Goal: Information Seeking & Learning: Learn about a topic

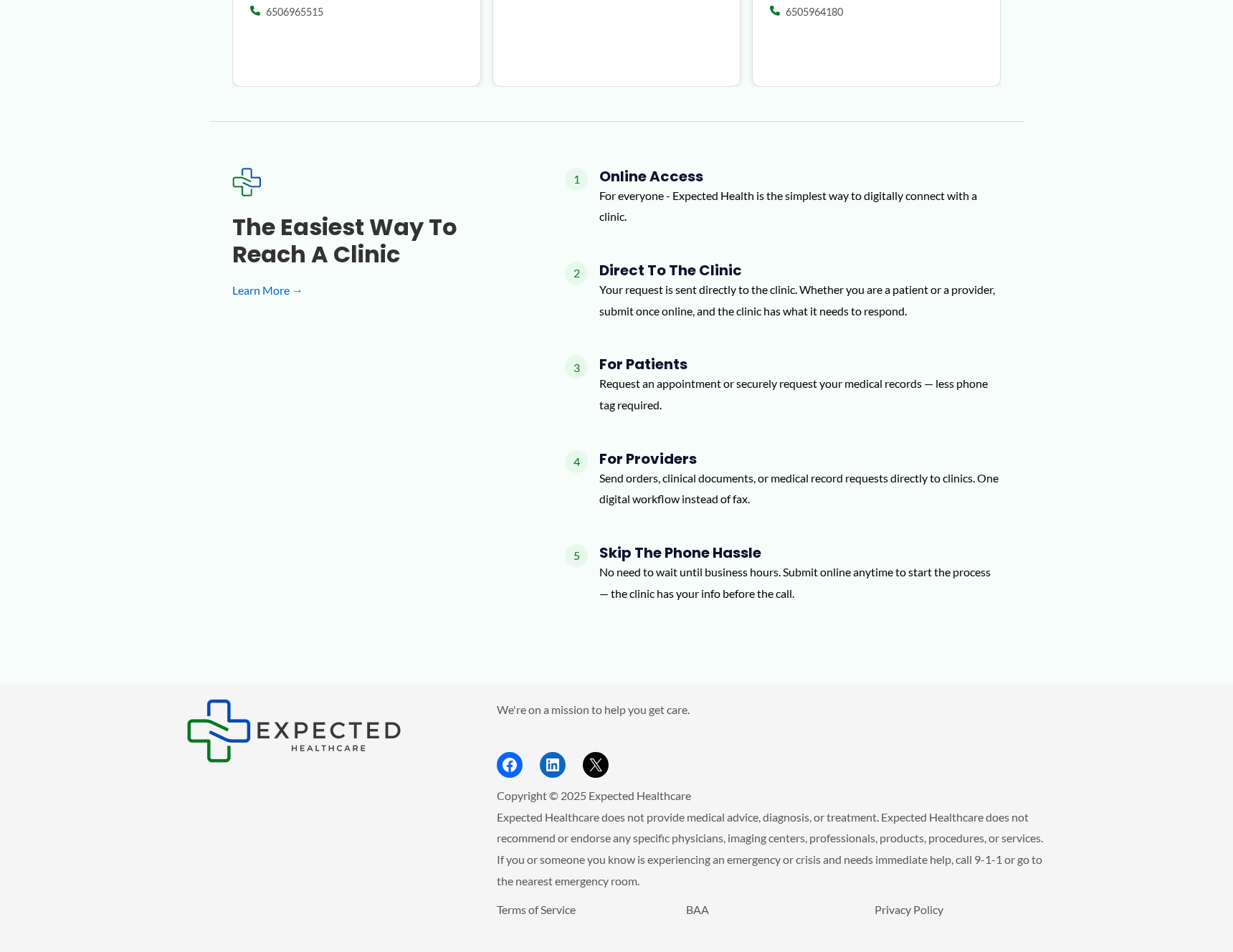
scroll to position [1720, 0]
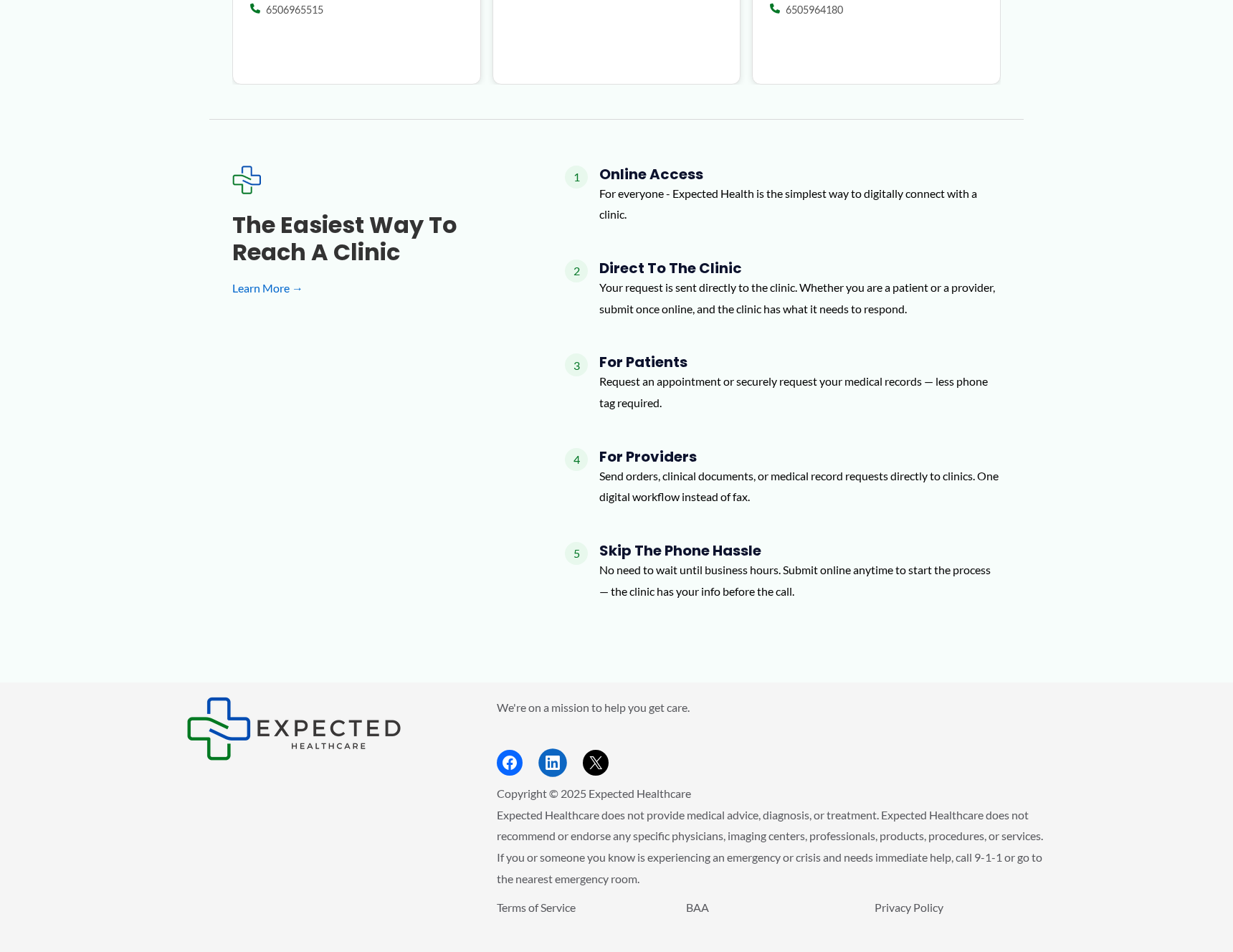
click at [553, 755] on icon "Footer Widget 2" at bounding box center [552, 762] width 14 height 14
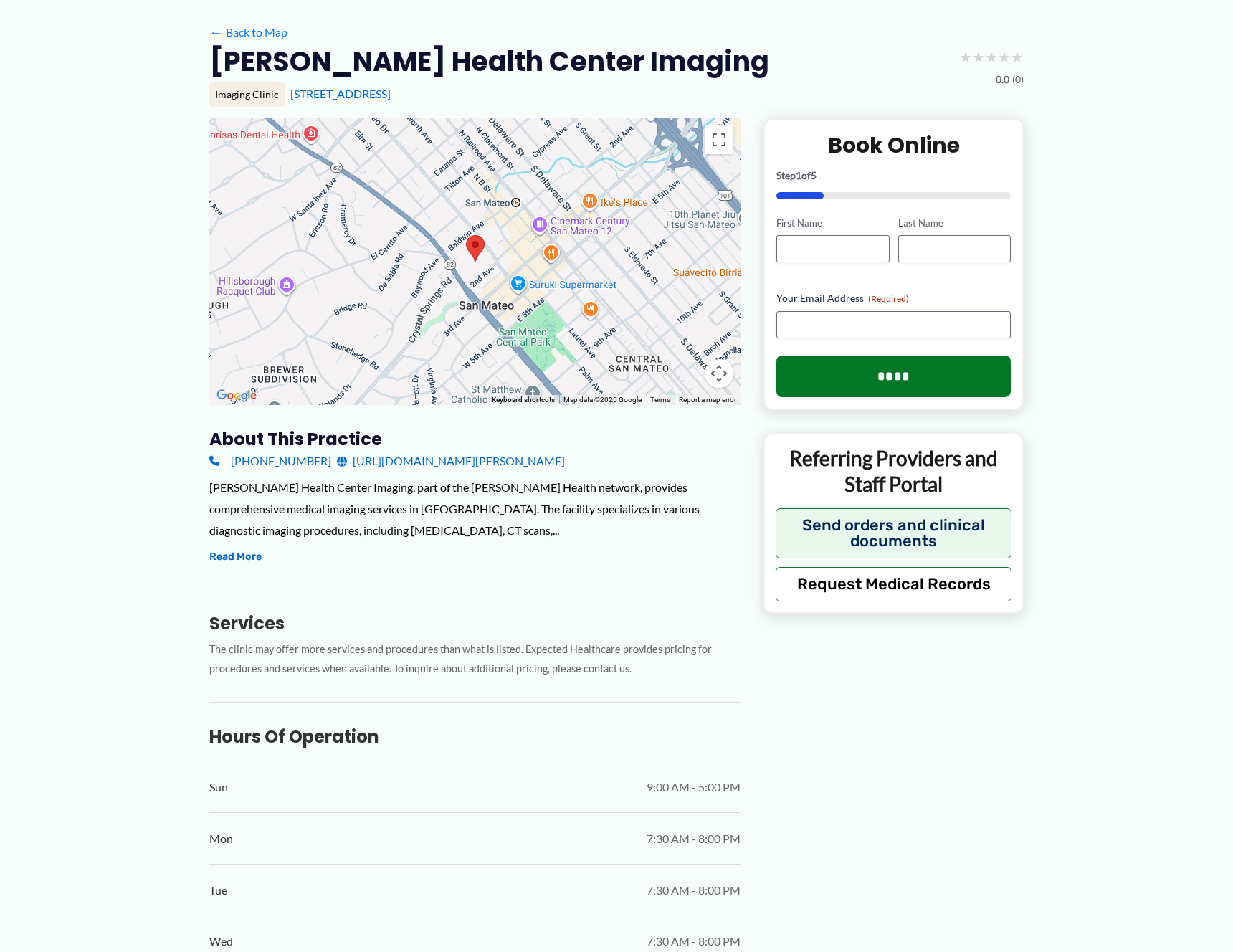
scroll to position [0, 0]
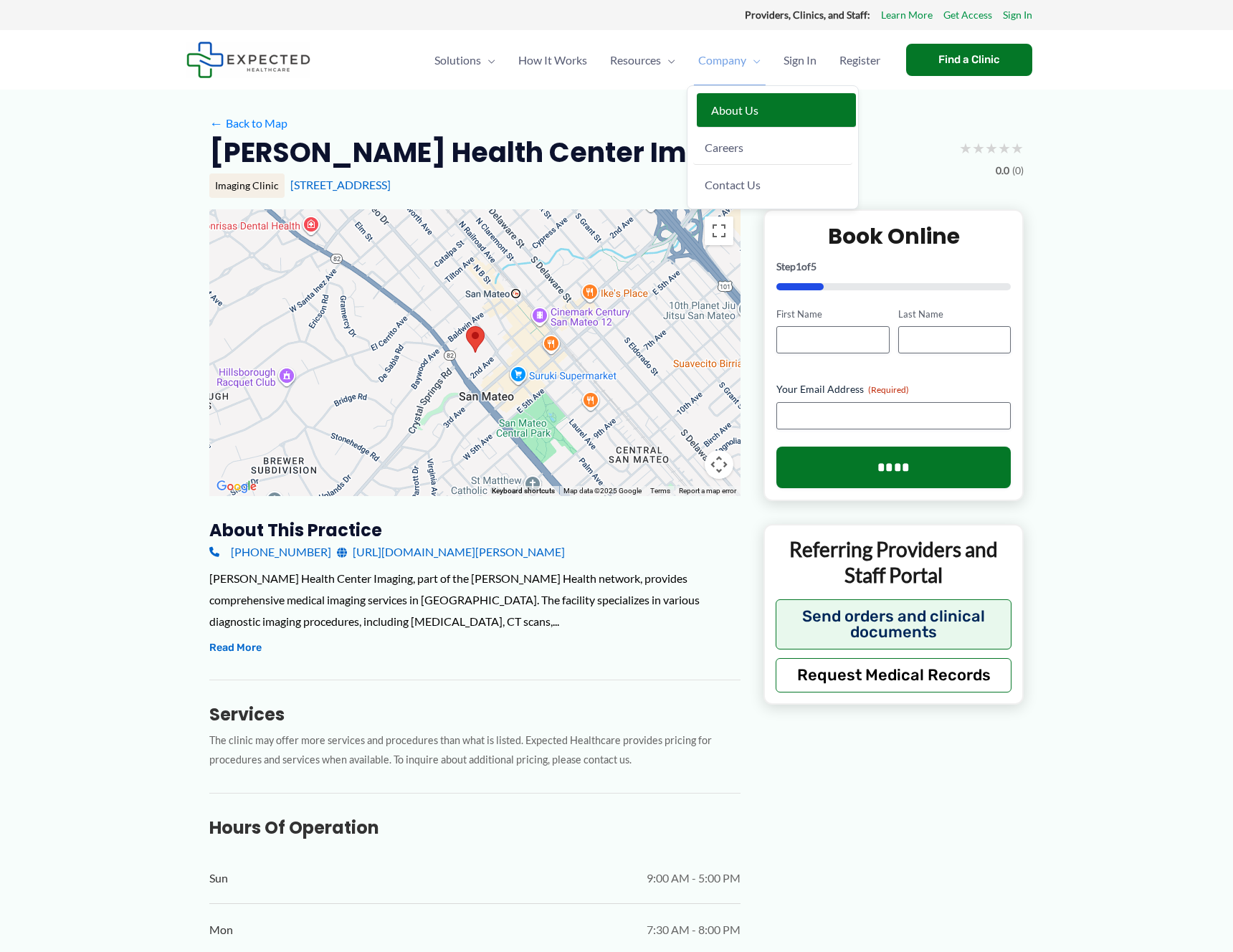
click at [727, 110] on span "About Us" at bounding box center [735, 110] width 48 height 14
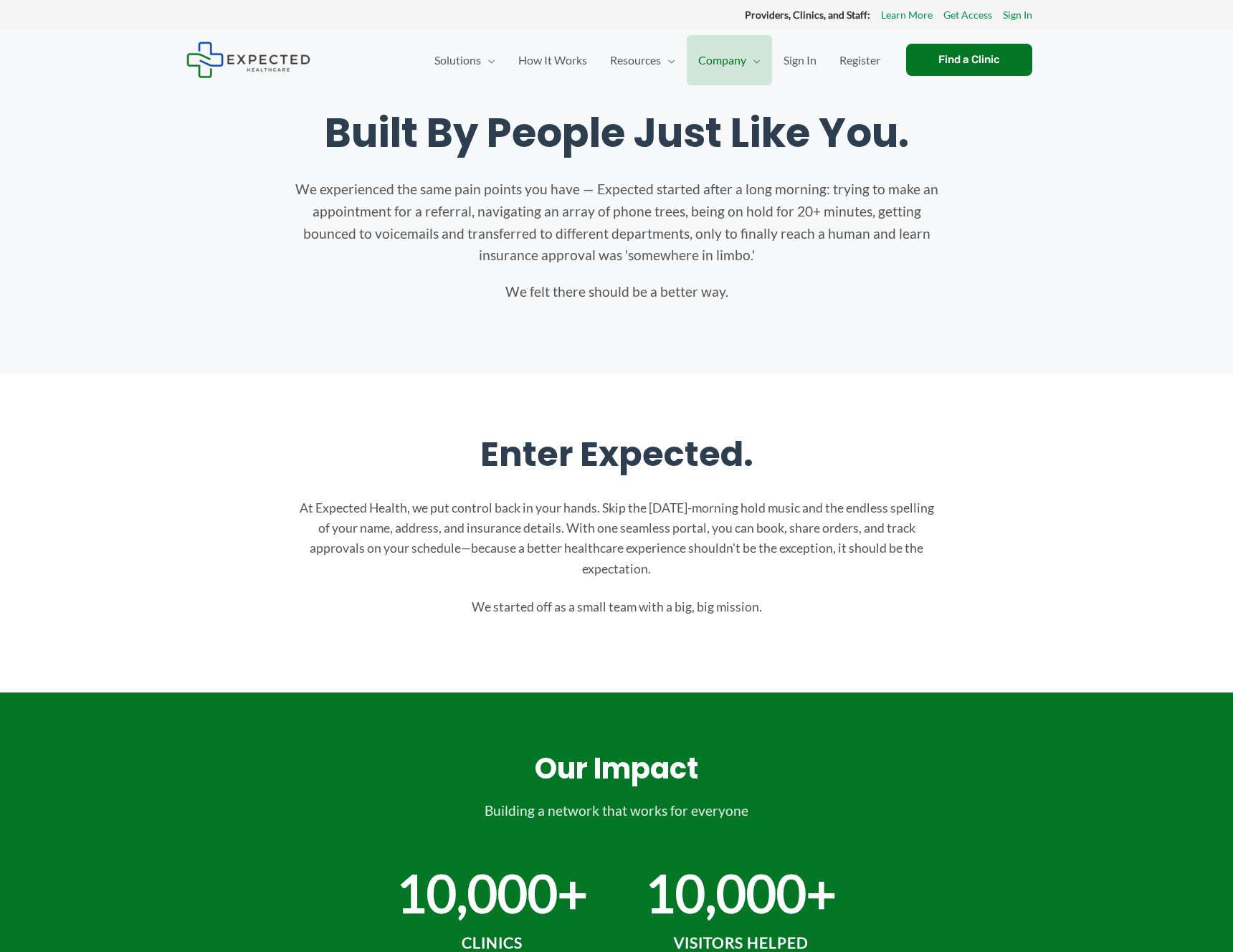
click at [194, 522] on div "Enter Expected. At Expected Health, we put control back in your hands. Skip the…" at bounding box center [616, 525] width 860 height 185
drag, startPoint x: 290, startPoint y: 189, endPoint x: 807, endPoint y: 257, distance: 521.5
click at [807, 257] on div "Built By People Just Like You. We experienced the same pain points you have — E…" at bounding box center [616, 206] width 860 height 194
click at [807, 257] on p "We experienced the same pain points you have — Expected started after a long mo…" at bounding box center [616, 223] width 645 height 89
drag, startPoint x: 807, startPoint y: 257, endPoint x: 305, endPoint y: 176, distance: 508.5
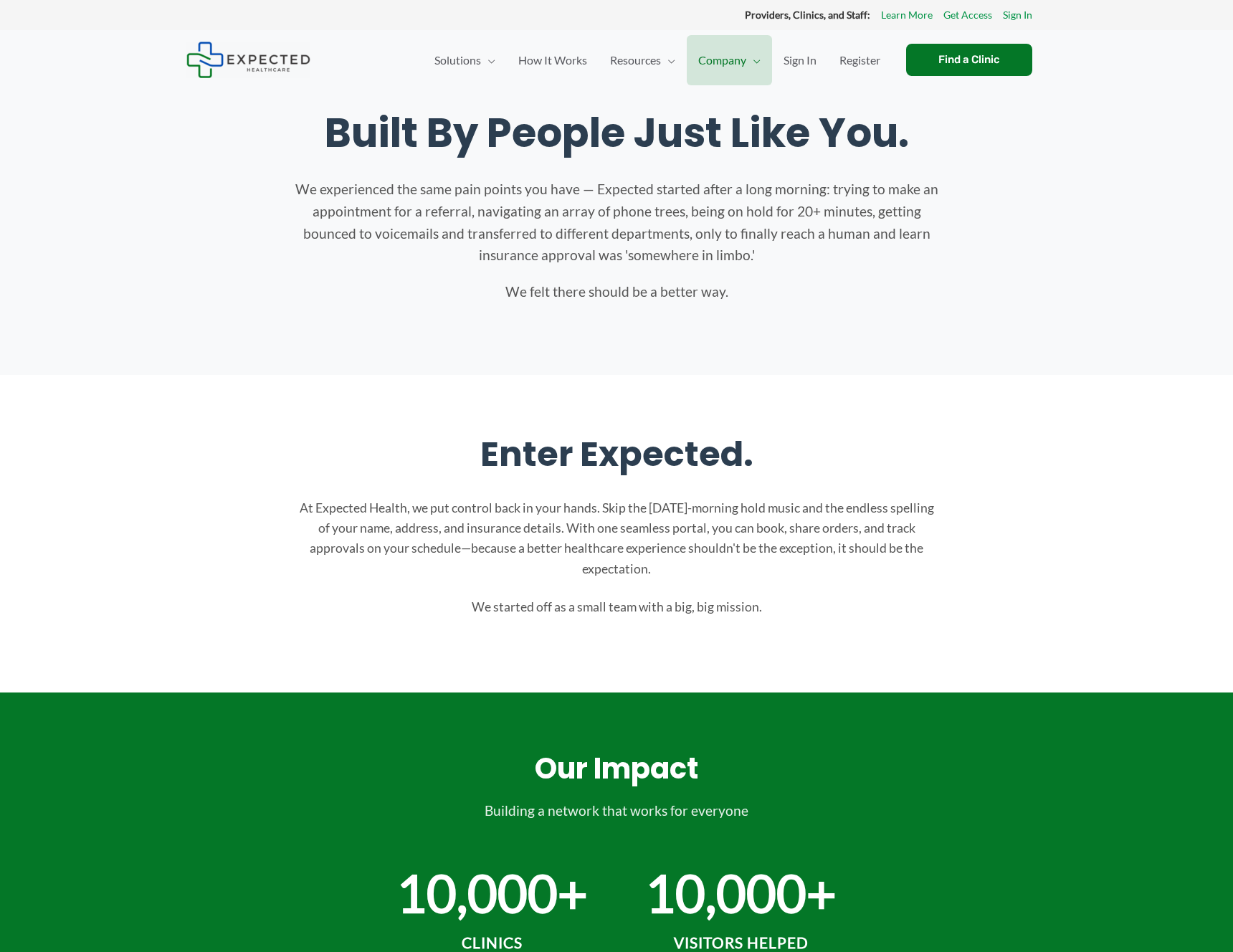
click at [305, 176] on div "Built By People Just Like You. We experienced the same pain points you have — E…" at bounding box center [616, 206] width 860 height 194
click at [778, 255] on p "We experienced the same pain points you have — Expected started after a long mo…" at bounding box center [616, 223] width 645 height 89
drag, startPoint x: 730, startPoint y: 291, endPoint x: 488, endPoint y: 292, distance: 242.0
click at [488, 292] on p "We felt there should be a better way." at bounding box center [616, 292] width 645 height 22
click at [803, 267] on div "Built By People Just Like You. We experienced the same pain points you have — E…" at bounding box center [616, 206] width 860 height 194
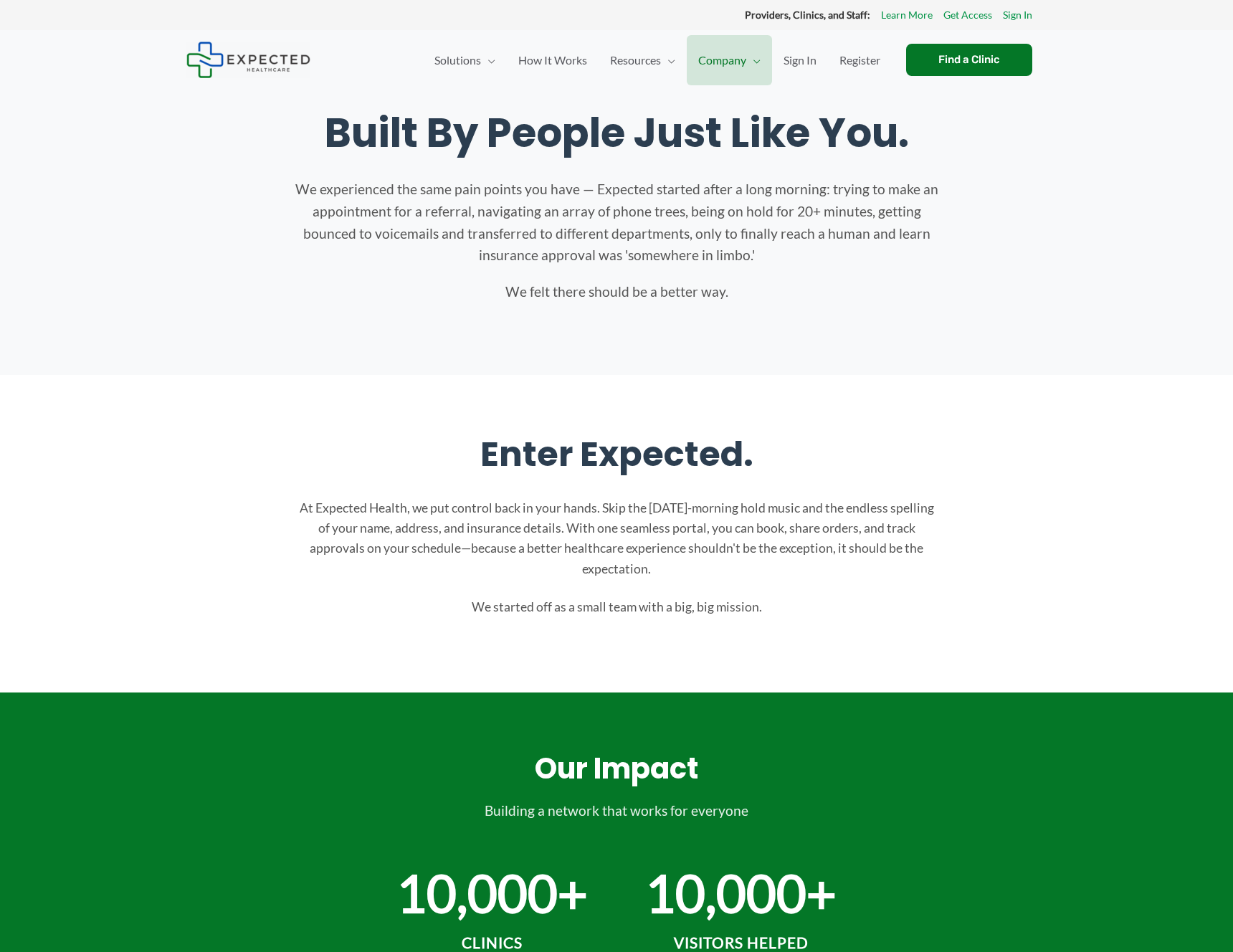
drag, startPoint x: 284, startPoint y: 507, endPoint x: 725, endPoint y: 567, distance: 445.1
click at [725, 567] on div "Enter Expected. At Expected Health, we put control back in your hands. Skip the…" at bounding box center [616, 525] width 860 height 185
click at [696, 567] on p "At Expected Health, we put control back in your hands. Skip the Monday-morning …" at bounding box center [616, 539] width 645 height 81
drag, startPoint x: 685, startPoint y: 567, endPoint x: 269, endPoint y: 494, distance: 422.4
click at [269, 494] on div "Enter Expected. At Expected Health, we put control back in your hands. Skip the…" at bounding box center [616, 525] width 860 height 185
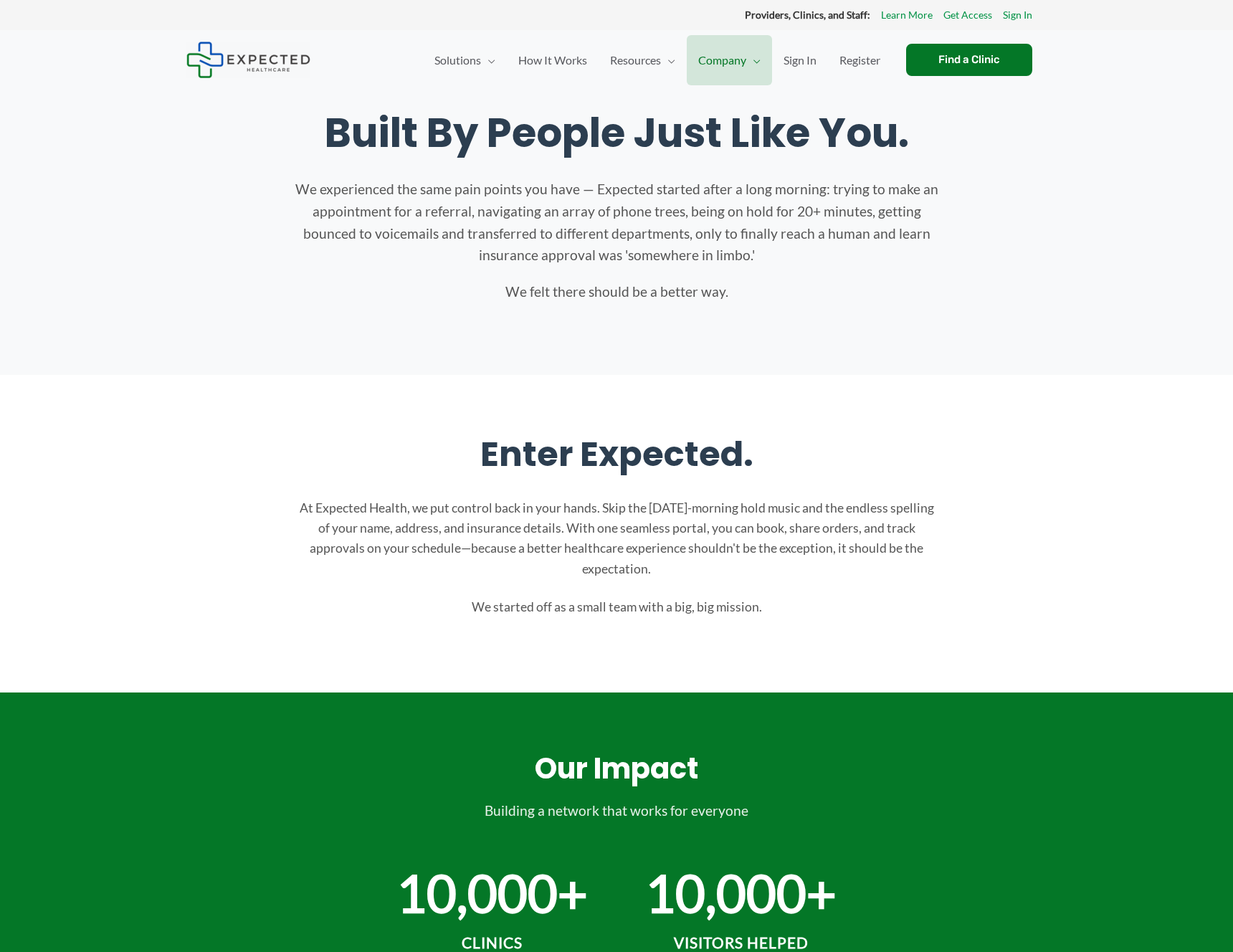
drag, startPoint x: 767, startPoint y: 606, endPoint x: 474, endPoint y: 602, distance: 293.0
click at [474, 602] on p "We started off as a small team with a big, big mission." at bounding box center [616, 607] width 645 height 20
click at [740, 145] on span "Careers" at bounding box center [730, 147] width 39 height 14
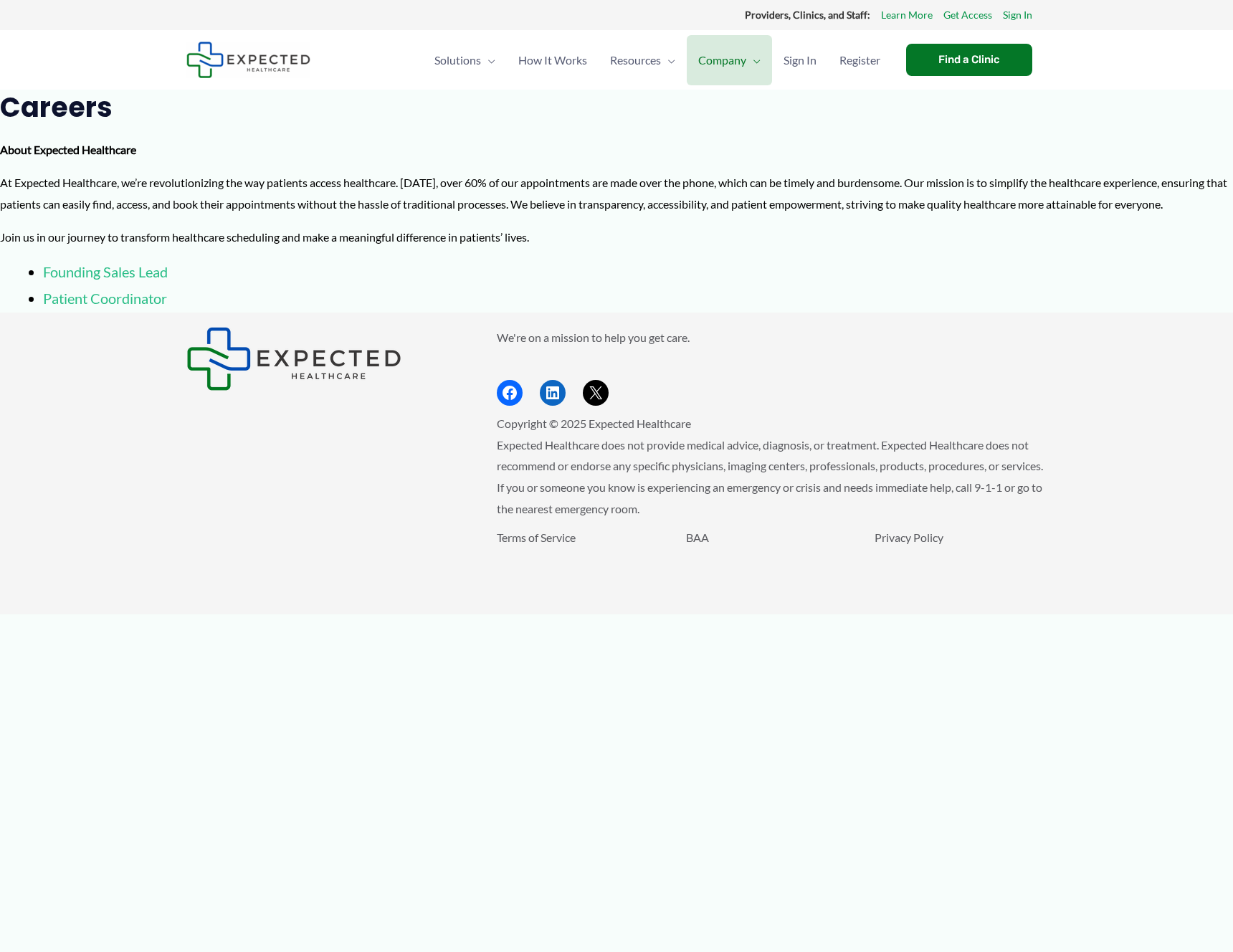
click at [139, 275] on link "Founding Sales Lead" at bounding box center [105, 271] width 125 height 17
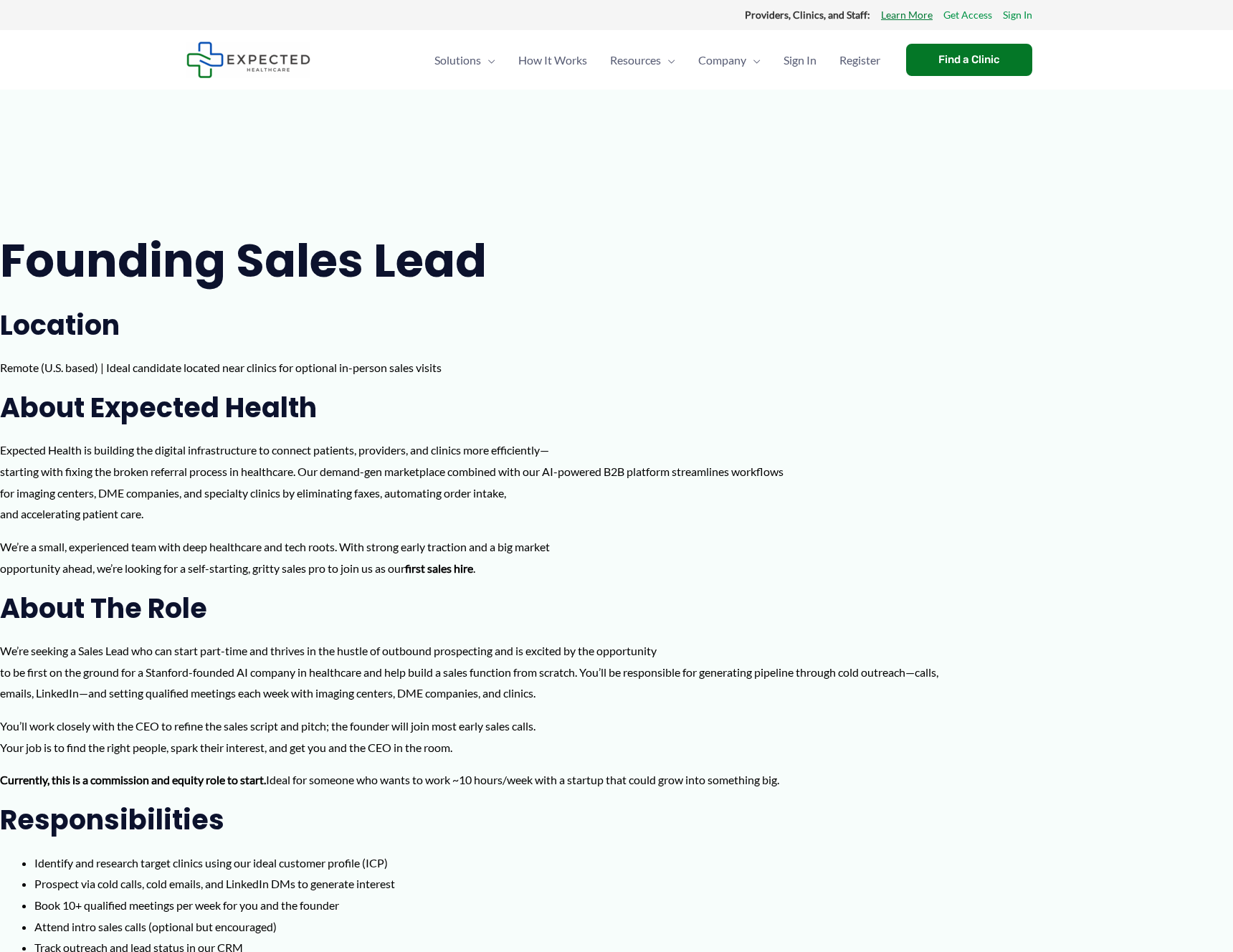
click at [915, 16] on link "Learn More" at bounding box center [906, 15] width 52 height 19
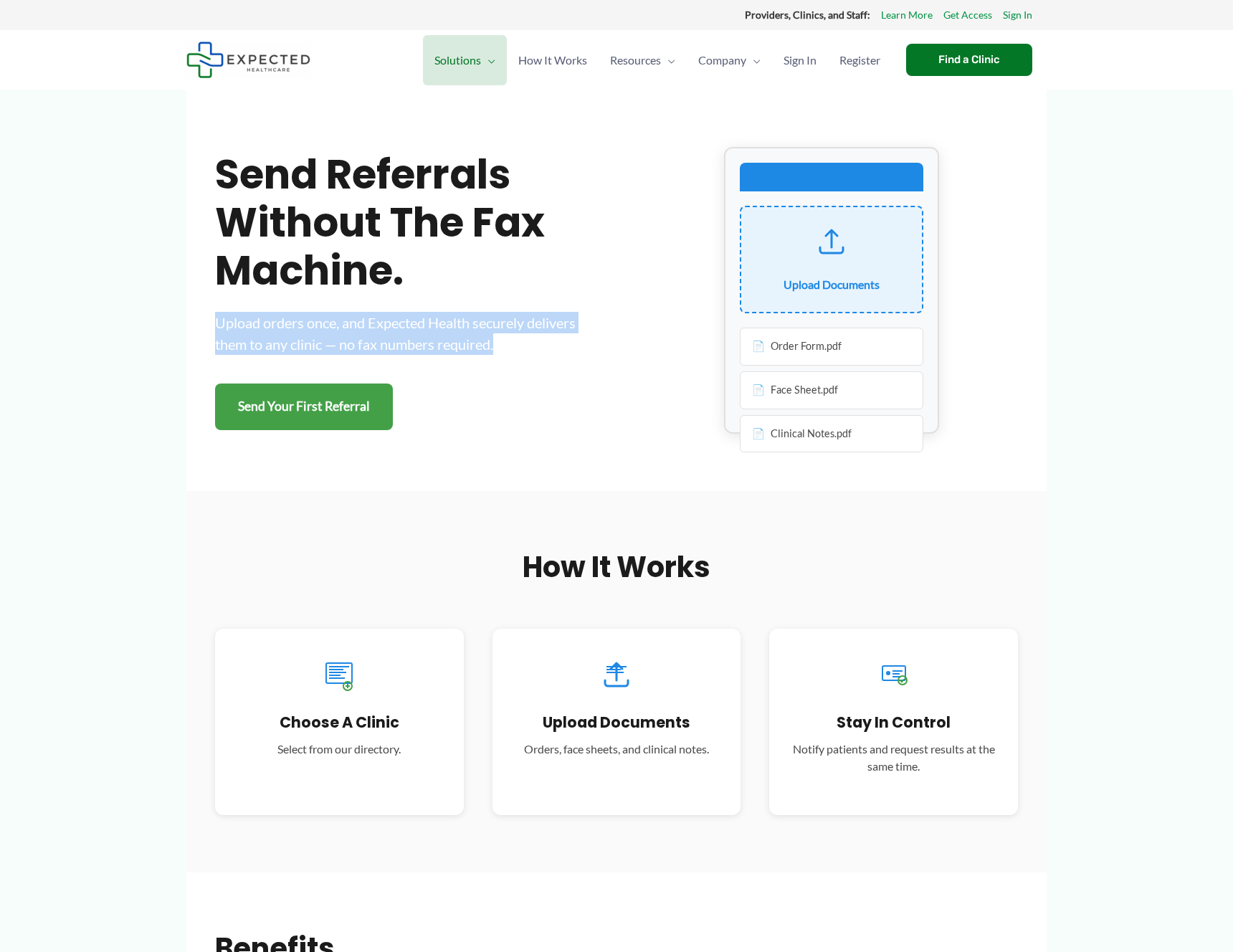
drag, startPoint x: 212, startPoint y: 326, endPoint x: 514, endPoint y: 342, distance: 302.4
click at [514, 342] on section "Send referrals without the fax machine. Upload orders once, and Expected Health…" at bounding box center [616, 290] width 860 height 402
click at [514, 342] on p "Upload orders once, and Expected Health securely delivers them to any clinic — …" at bounding box center [401, 333] width 373 height 43
click at [964, 14] on link "Get Access" at bounding box center [967, 15] width 48 height 19
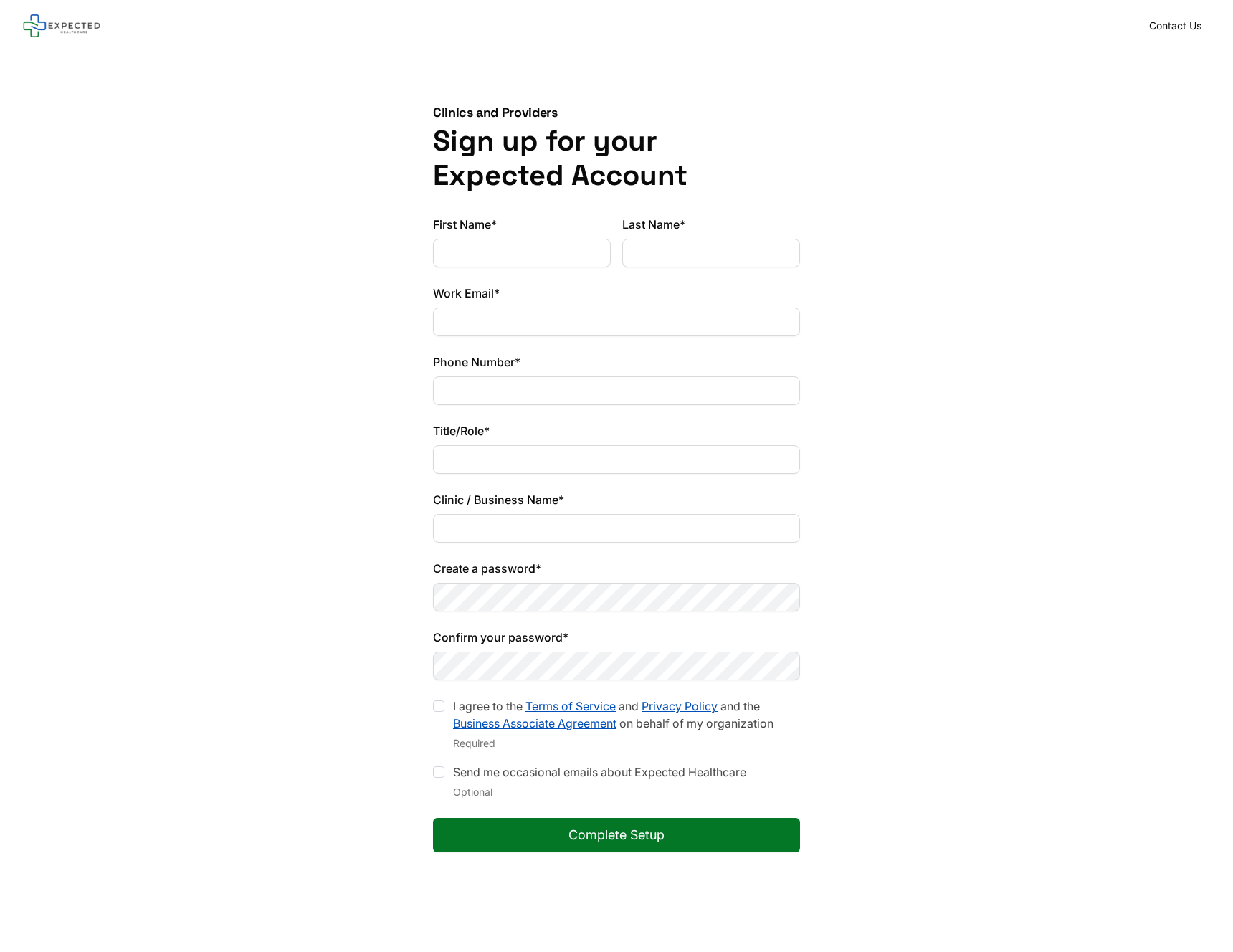
click at [255, 358] on div "Clinics and Providers Sign up for your Expected Account First Name* Last Name* …" at bounding box center [616, 478] width 1233 height 852
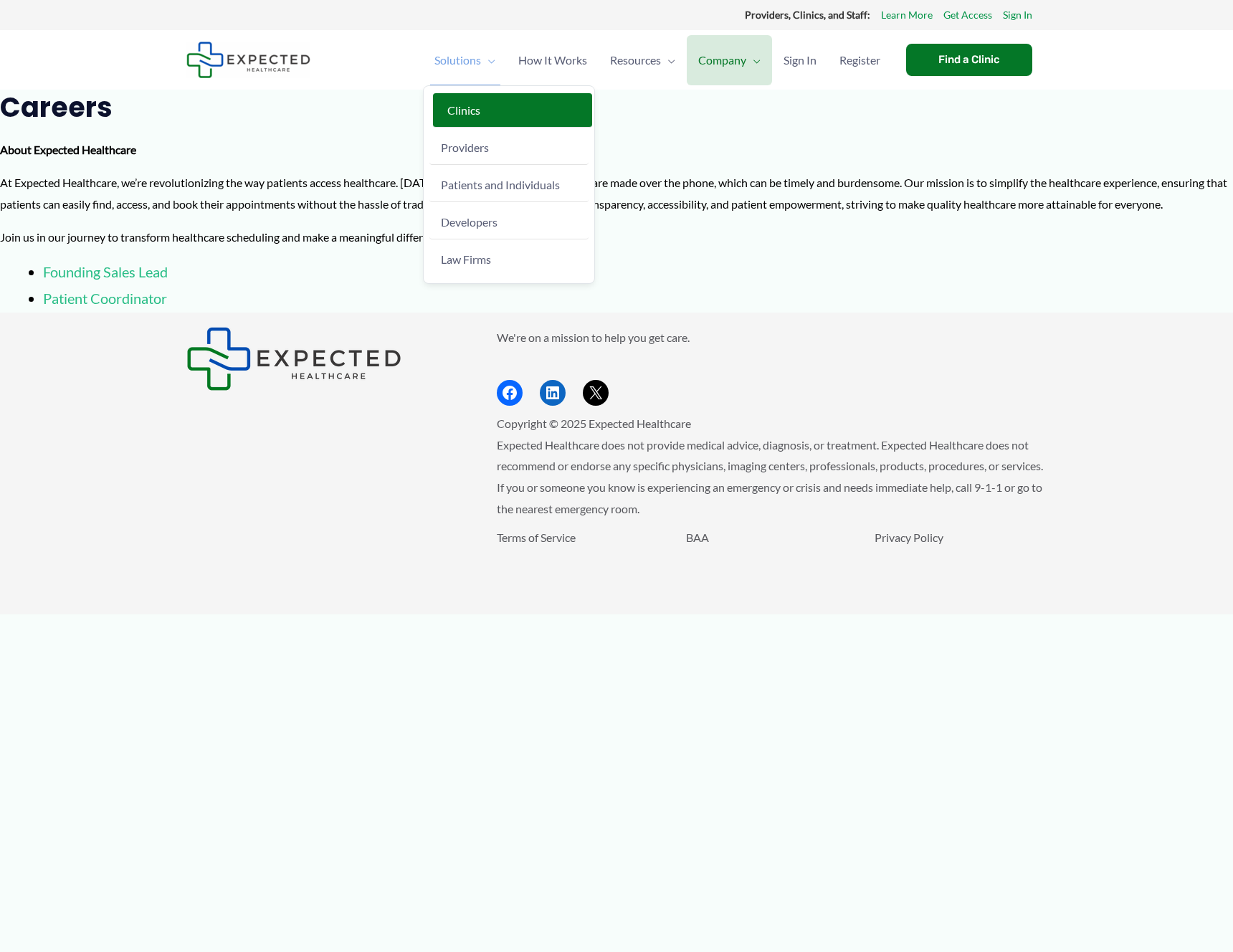
click at [457, 107] on span "Clinics" at bounding box center [464, 110] width 33 height 14
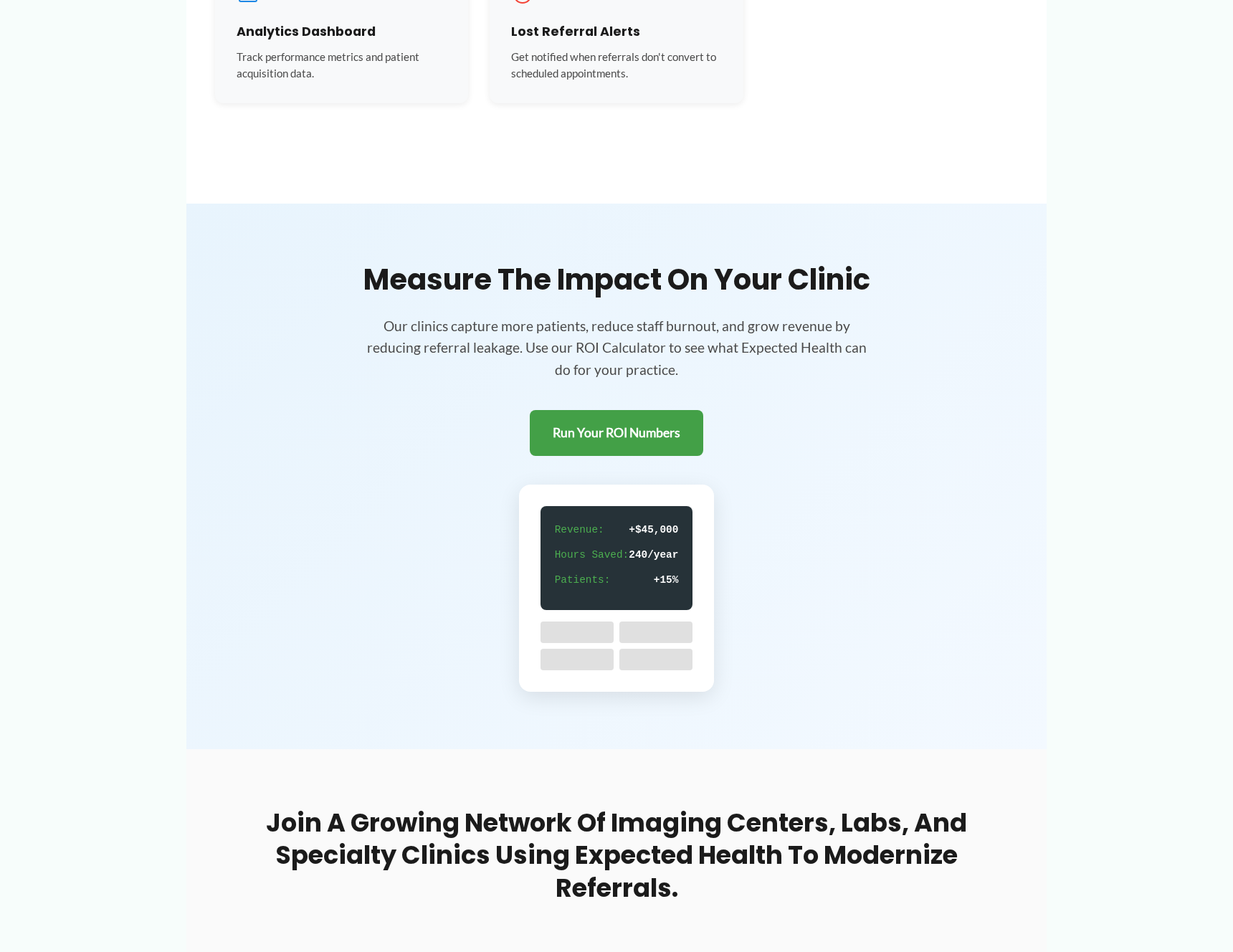
scroll to position [2159, 0]
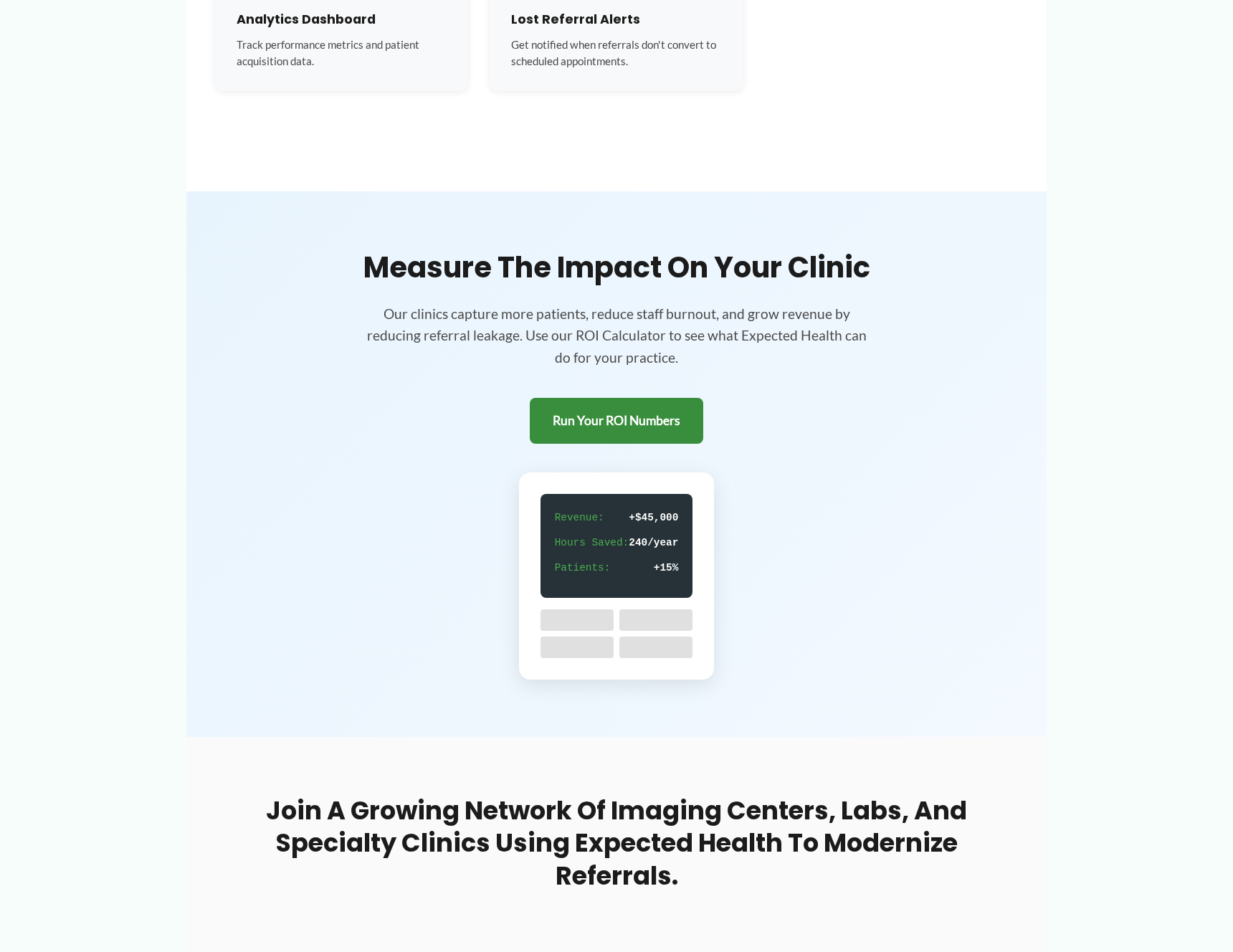
click at [589, 403] on link "Run Your ROI Numbers" at bounding box center [616, 421] width 174 height 47
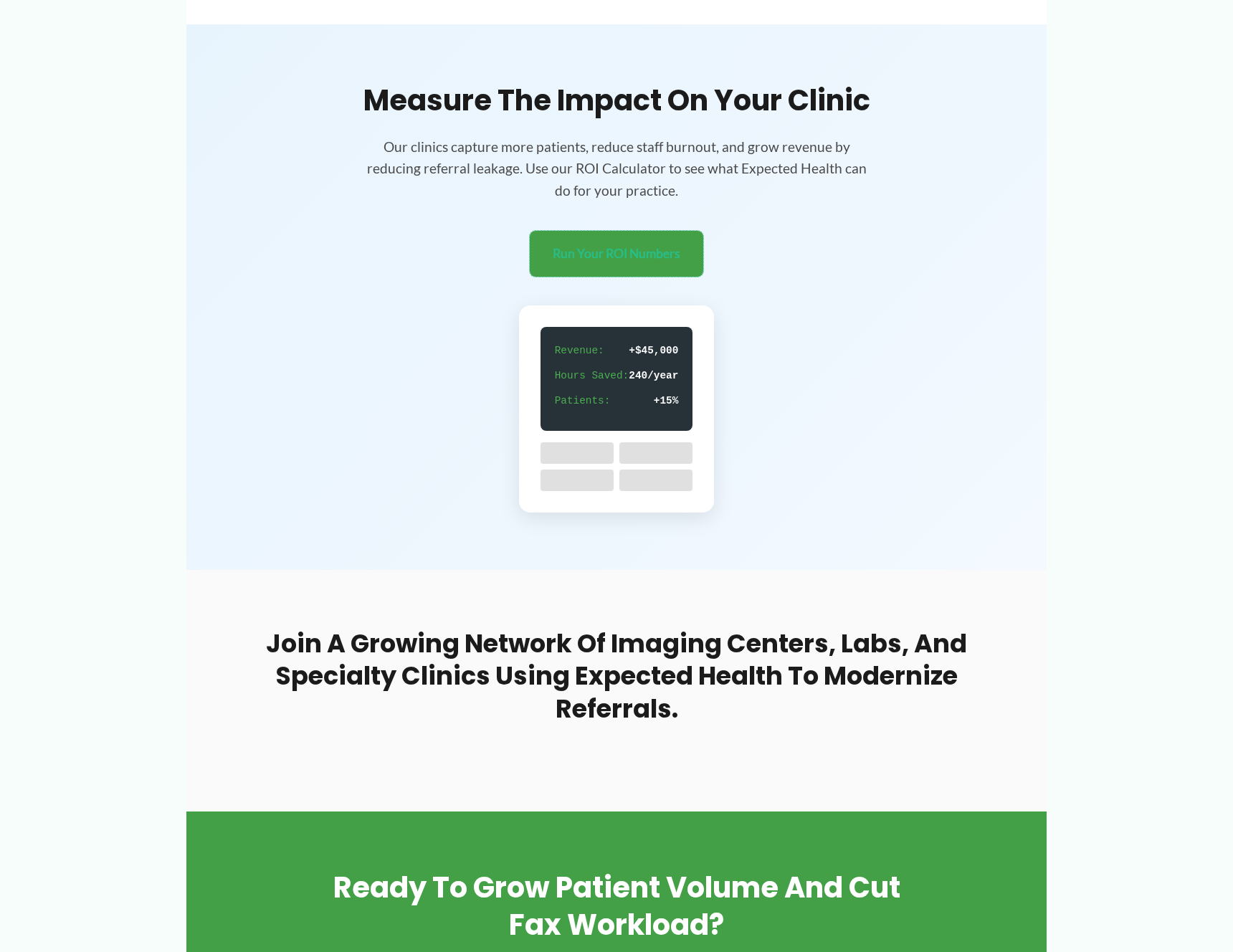
scroll to position [2321, 0]
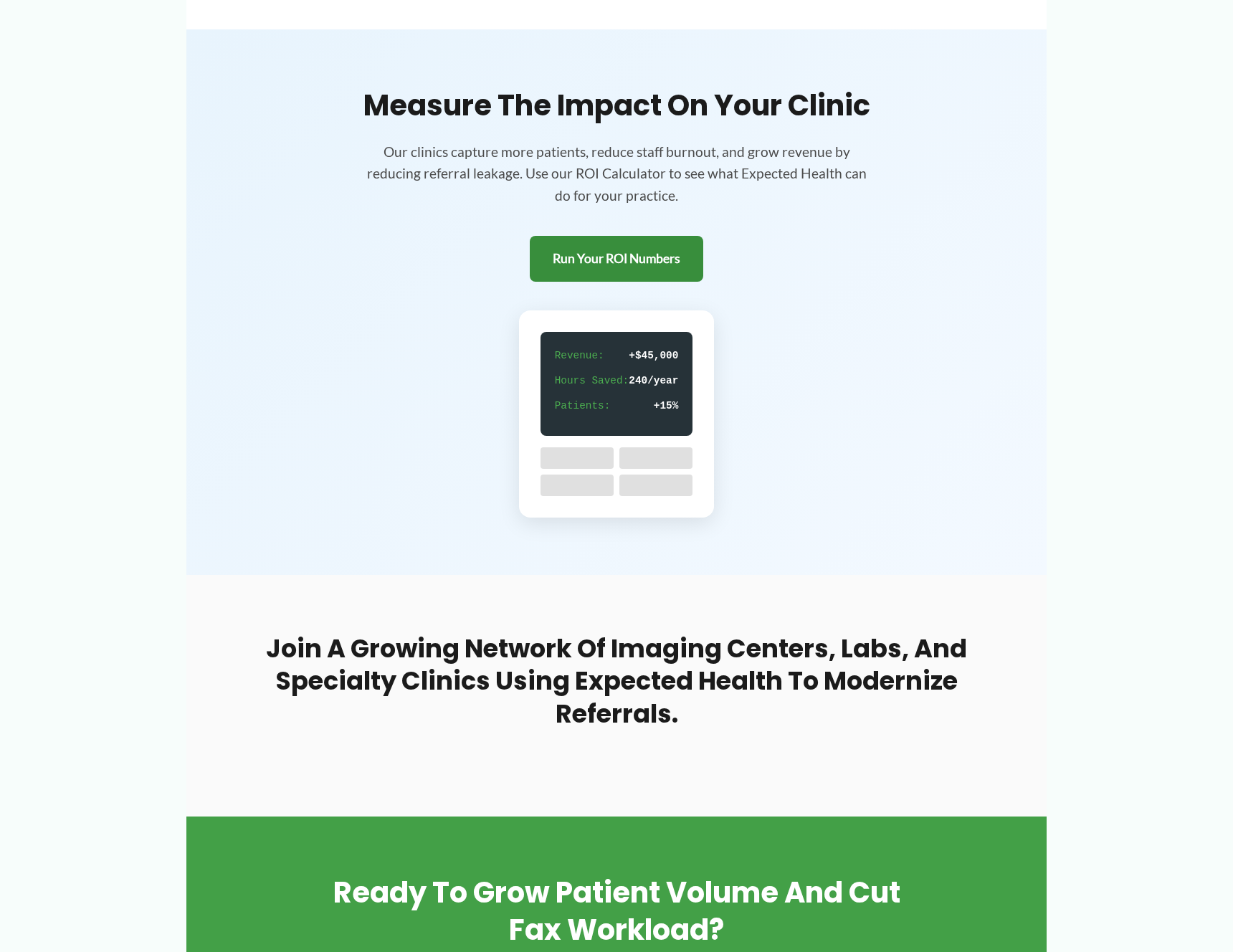
click at [640, 248] on link "Run Your ROI Numbers" at bounding box center [616, 259] width 174 height 47
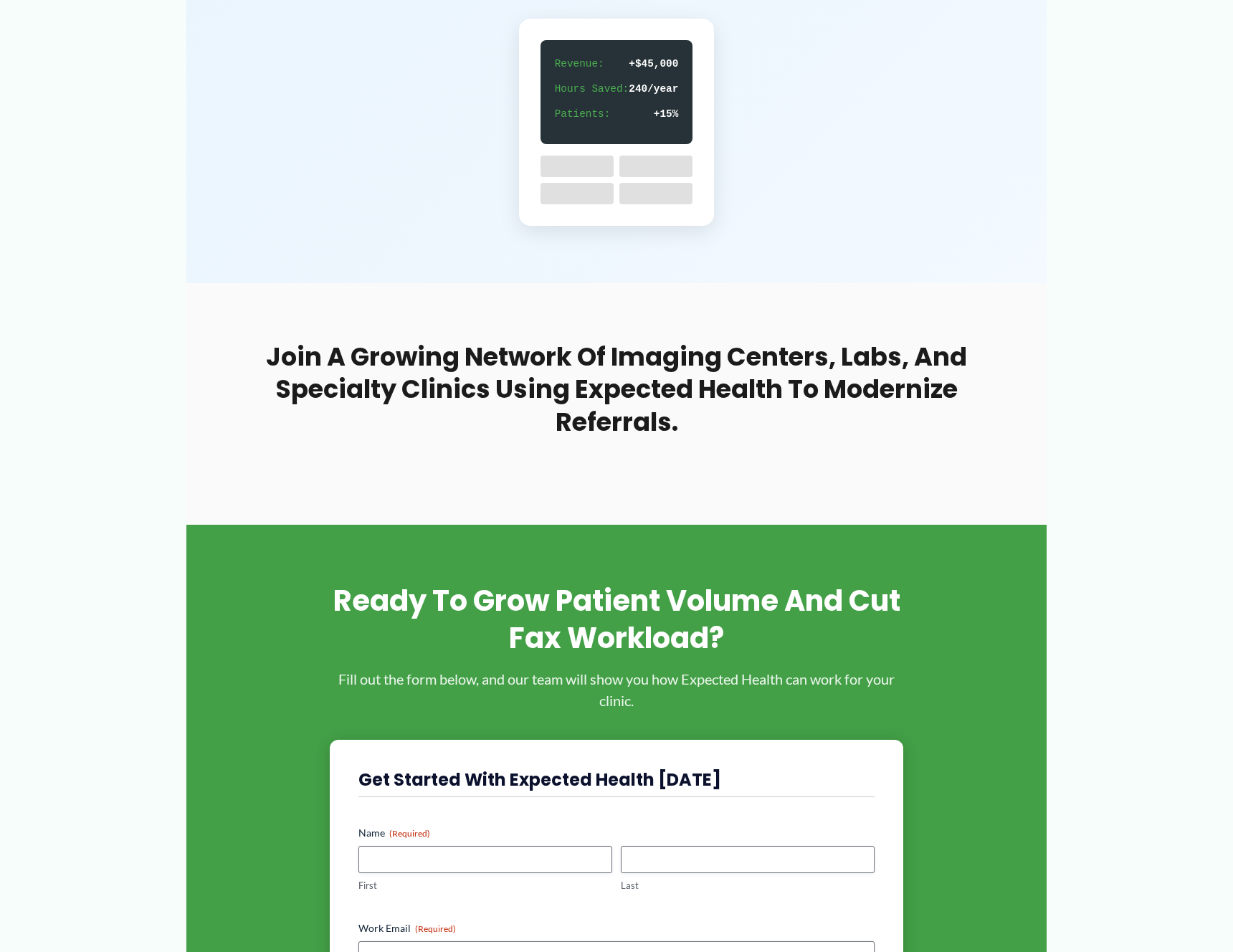
scroll to position [2594, 0]
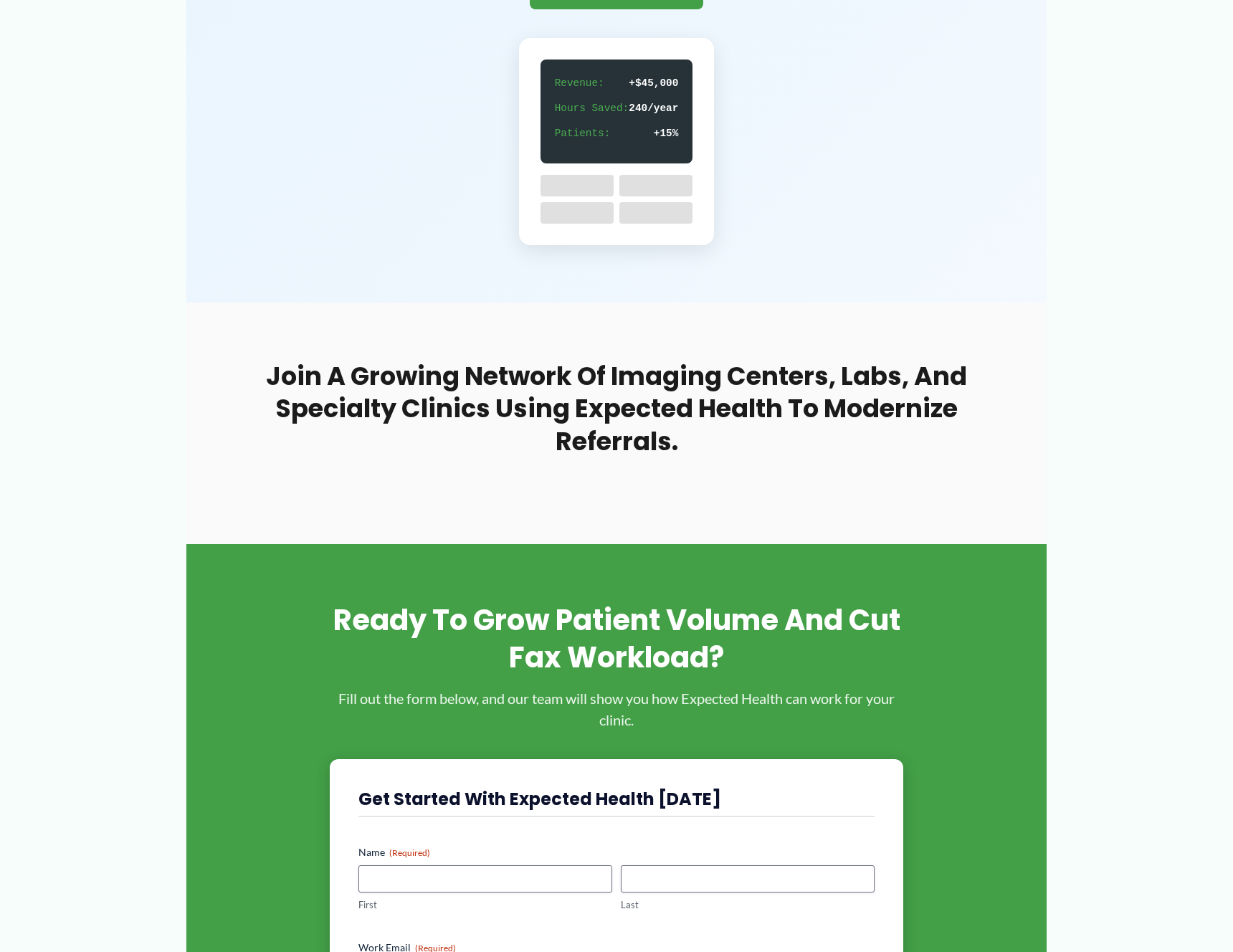
click at [459, 307] on section "Join a growing network of imaging centers, labs, and specialty clinics using Ex…" at bounding box center [616, 423] width 860 height 242
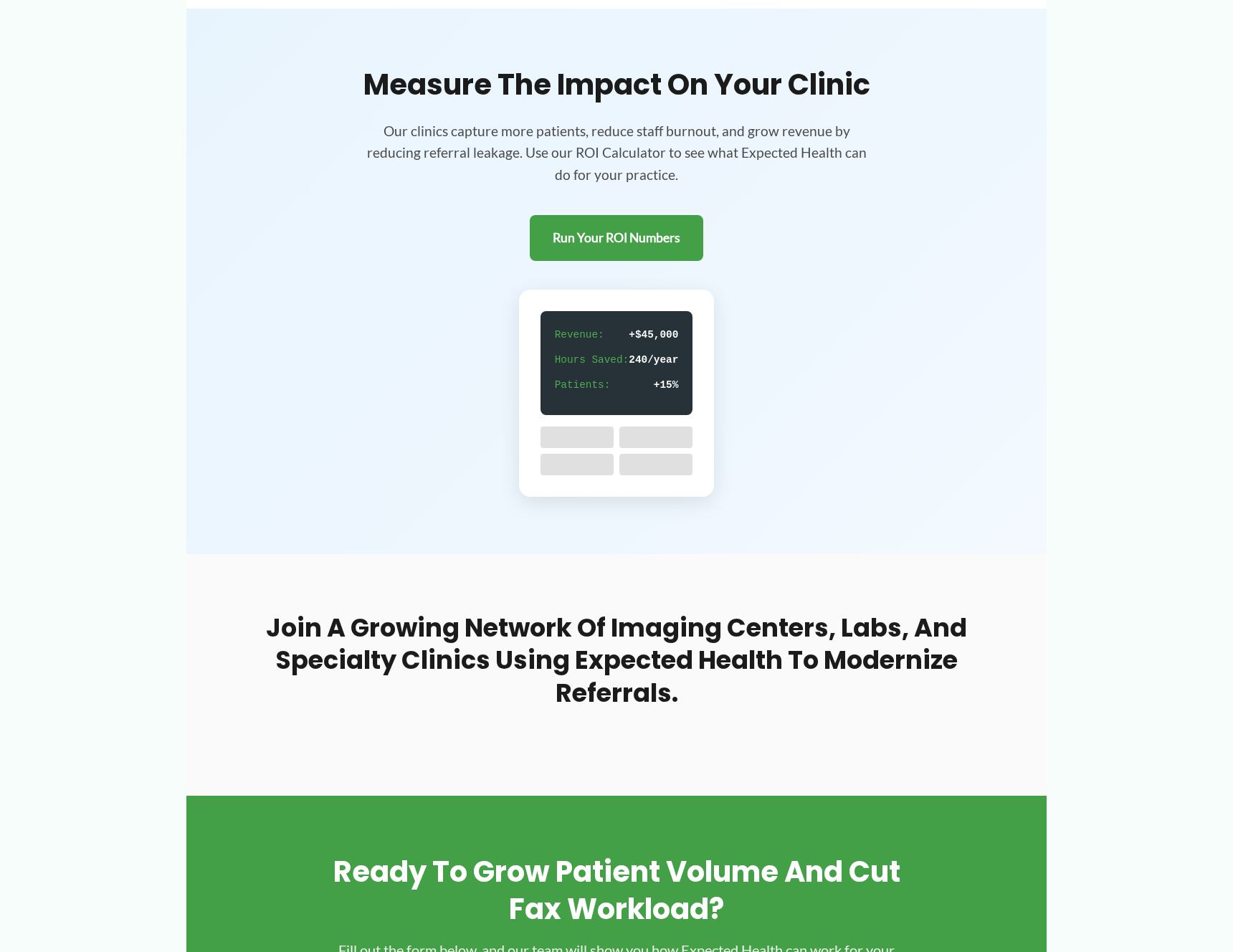
scroll to position [2341, 0]
click at [594, 235] on link "Run Your ROI Numbers" at bounding box center [616, 239] width 174 height 47
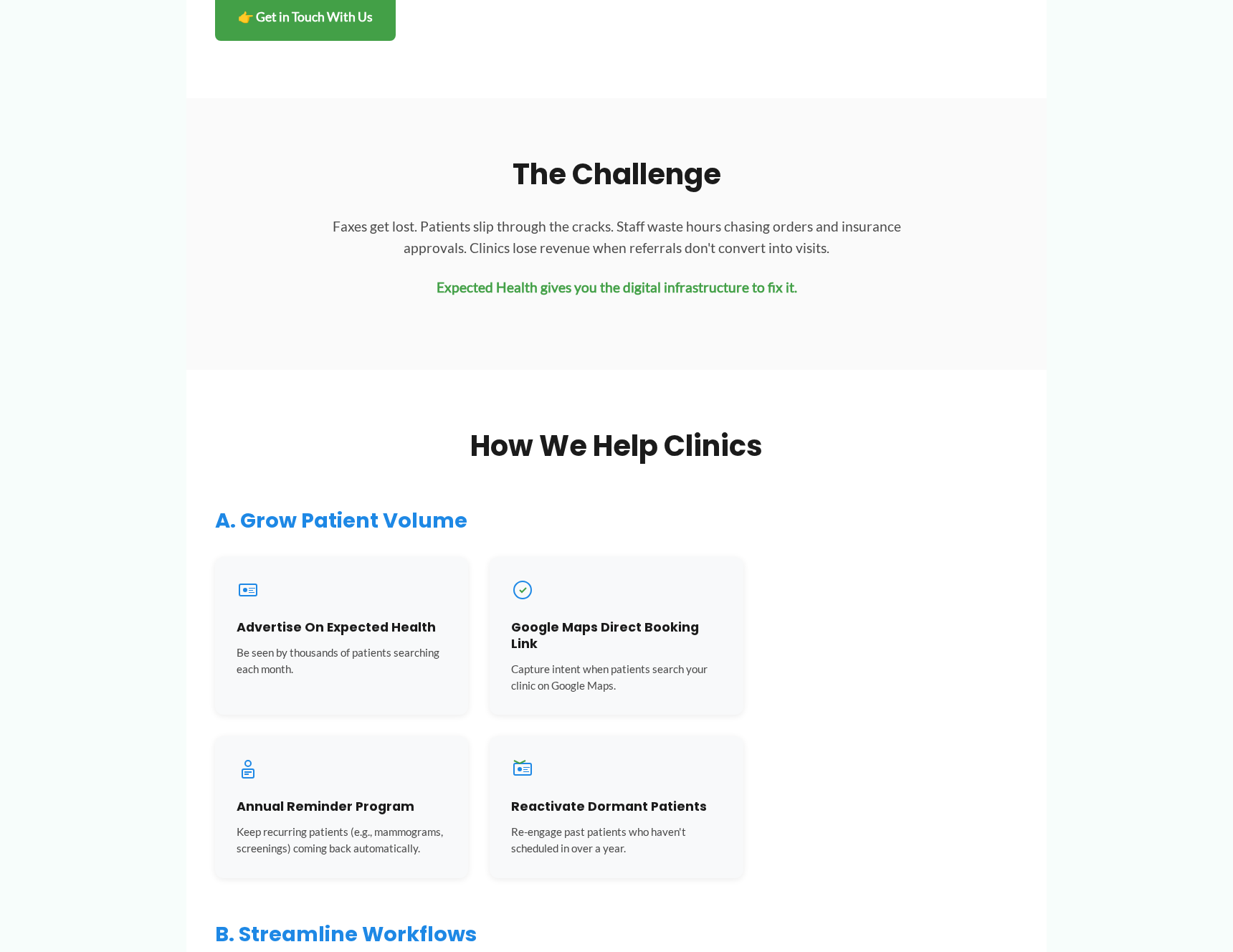
scroll to position [0, 0]
